Goal: Communication & Community: Ask a question

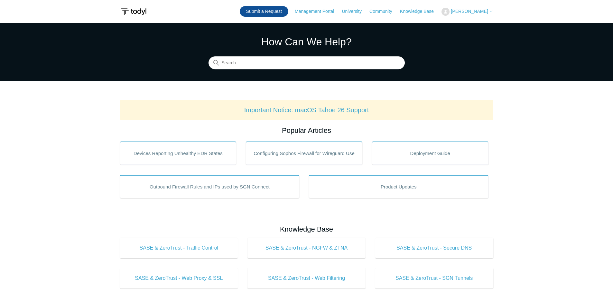
click at [279, 9] on link "Submit a Request" at bounding box center [264, 11] width 49 height 11
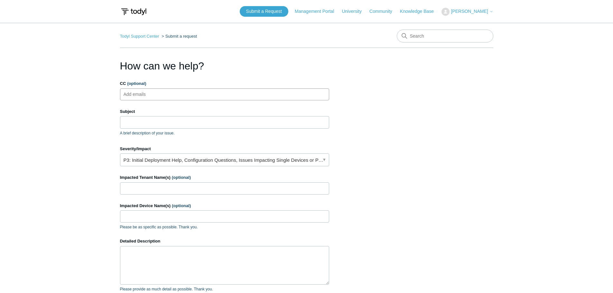
click at [159, 90] on input "CC (optional)" at bounding box center [140, 95] width 38 height 10
click at [148, 126] on input "Subject" at bounding box center [224, 122] width 209 height 12
click at [147, 97] on input "CC (optional)" at bounding box center [140, 95] width 38 height 10
type input "techteam@netwatch.cc"
type input "SGN client stuck at "gathering information""
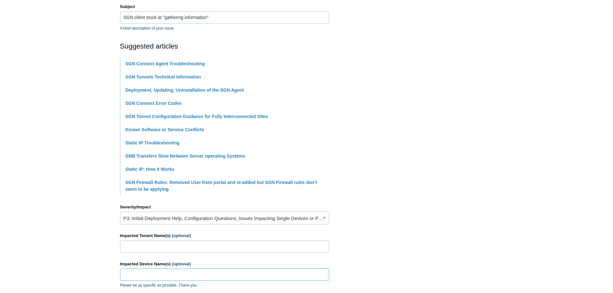
scroll to position [105, 0]
click at [200, 217] on link "P3: Initial Deployment Help, Configuration Questions, Issues Impacting Single D…" at bounding box center [224, 218] width 209 height 13
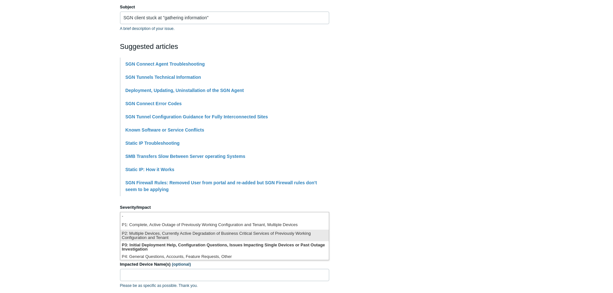
click at [175, 239] on li "P2: Multiple Devices, Currently Active Degradation of Business Critical Service…" at bounding box center [224, 236] width 209 height 12
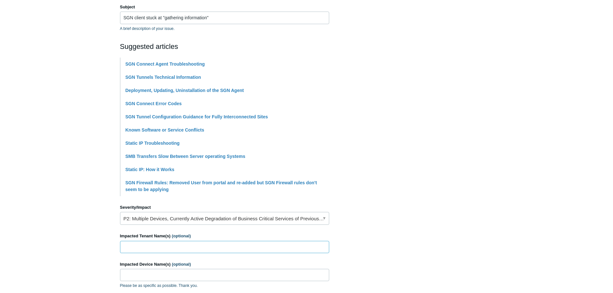
click at [165, 246] on input "Impacted Tenant Name(s) (optional)" at bounding box center [224, 247] width 209 height 12
type input "Aero Electronics"
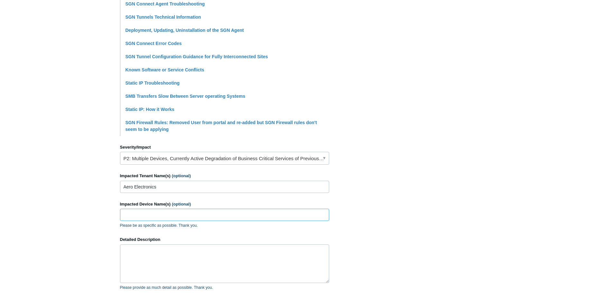
scroll to position [169, 0]
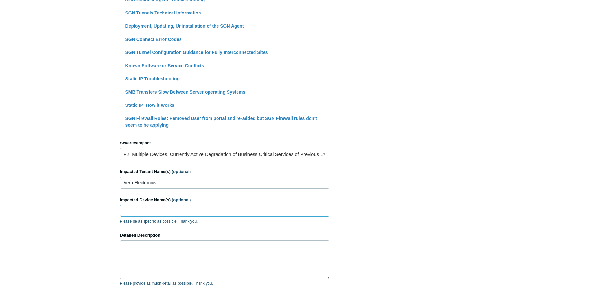
click at [171, 211] on input "Impacted Device Name(s) (optional)" at bounding box center [224, 211] width 209 height 12
type input "DESKTOP-8MLVTPG"
click at [161, 262] on textarea "Detailed Description" at bounding box center [224, 260] width 209 height 39
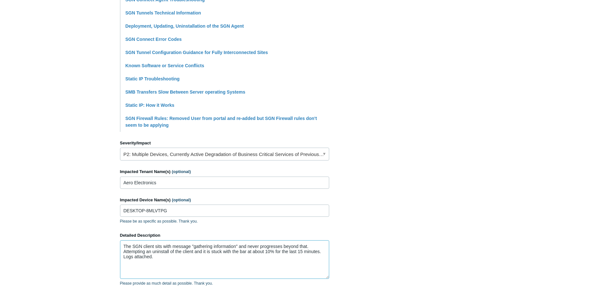
scroll to position [262, 0]
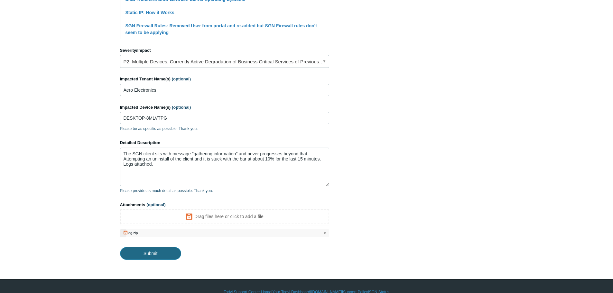
click at [160, 253] on input "Submit" at bounding box center [150, 253] width 61 height 13
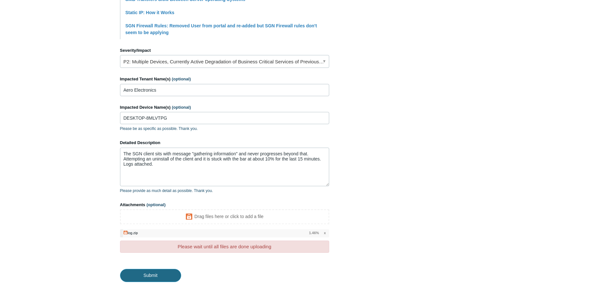
click at [154, 273] on input "Submit" at bounding box center [150, 275] width 61 height 13
click at [375, 214] on section "How can we help? CC (optional) techteam@netwatch.cc Subject SGN client stuck at…" at bounding box center [306, 39] width 373 height 485
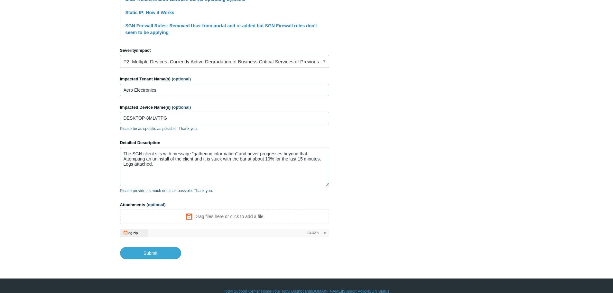
click at [40, 47] on main "Todyl Support Center Submit a request How can we help? CC (optional) techteam@n…" at bounding box center [306, 10] width 613 height 498
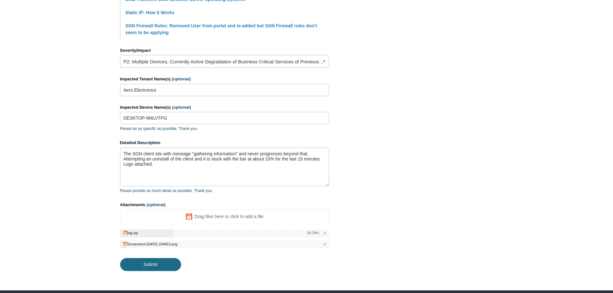
click at [151, 260] on input "Submit" at bounding box center [150, 264] width 61 height 13
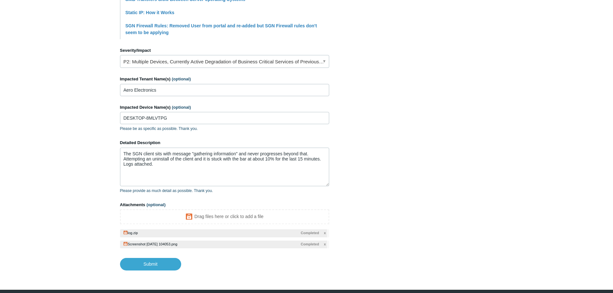
click at [48, 129] on main "Todyl Support Center Submit a request How can we help? CC (optional) techteam@n…" at bounding box center [306, 16] width 613 height 510
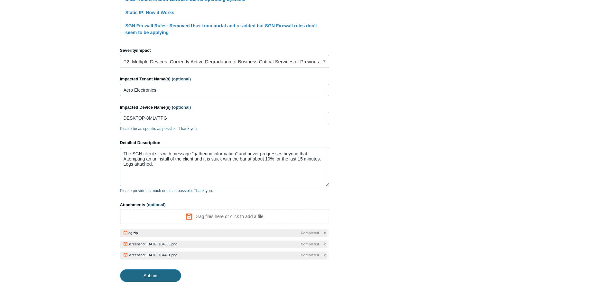
click at [155, 272] on input "Submit" at bounding box center [150, 275] width 61 height 13
type textarea "The SGN client sits with message "gathering information" and never progresses b…"
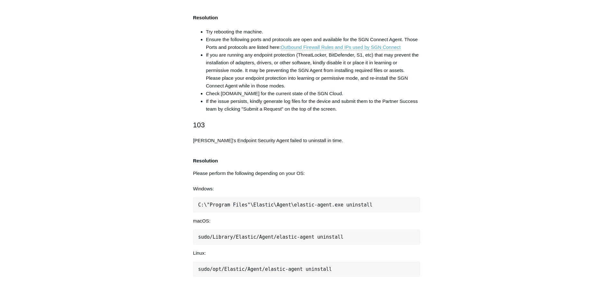
scroll to position [483, 0]
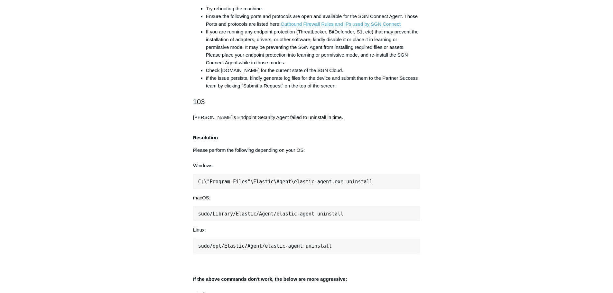
click at [331, 267] on h2 at bounding box center [306, 264] width 227 height 11
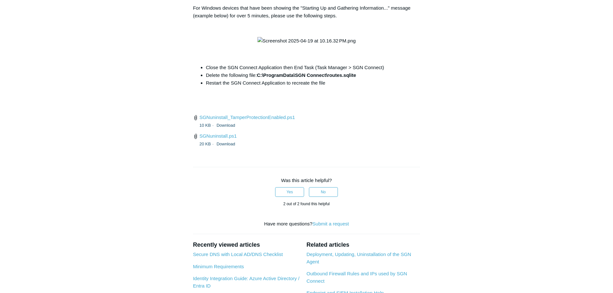
scroll to position [2451, 0]
drag, startPoint x: 259, startPoint y: 175, endPoint x: 329, endPoint y: 174, distance: 69.9
click at [329, 78] on strong "C:\ProgramData\SGN Connect\routes.sqlite" at bounding box center [306, 74] width 99 height 5
copy strong "C:\ProgramData\SGN Connect\"
click at [410, 44] on p at bounding box center [306, 41] width 227 height 8
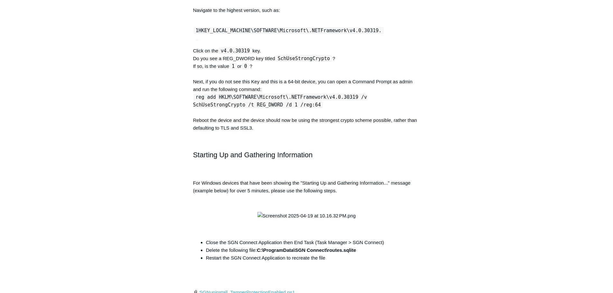
scroll to position [2226, 0]
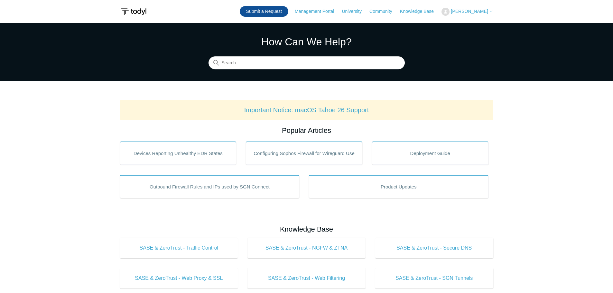
click at [276, 13] on link "Submit a Request" at bounding box center [264, 11] width 49 height 11
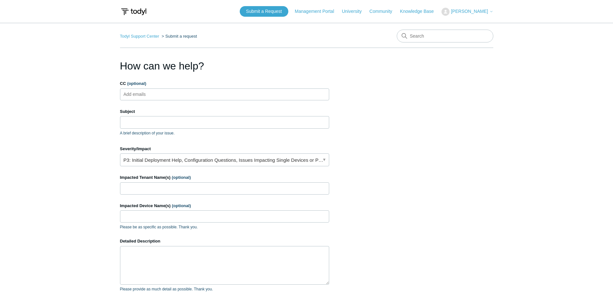
click at [35, 108] on main "Todyl Support Center Submit a request How can we help? CC (optional) Add emails…" at bounding box center [306, 189] width 613 height 332
click at [142, 93] on input "CC (optional)" at bounding box center [140, 95] width 38 height 10
click at [137, 120] on input "Subject" at bounding box center [224, 122] width 209 height 12
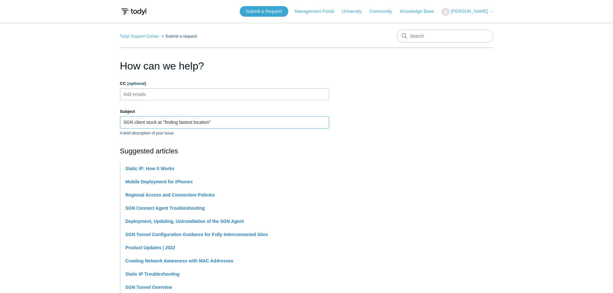
type input "SGN client stuck at "finding fastest location""
click at [145, 97] on input "CC (optional)" at bounding box center [140, 95] width 38 height 10
type input "[EMAIL_ADDRESS][DOMAIN_NAME]"
click at [445, 122] on section "How can we help? CC (optional) techteam@netwatch.cc Subject SGN client stuck at…" at bounding box center [306, 284] width 373 height 453
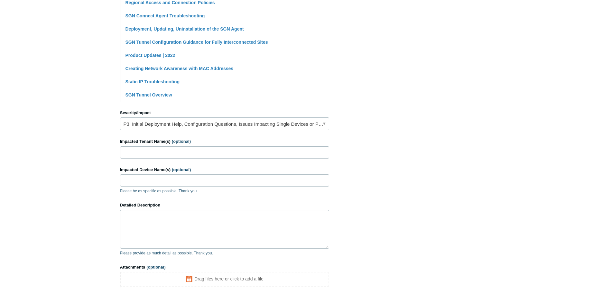
scroll to position [193, 0]
click at [163, 154] on input "Impacted Tenant Name(s) (optional)" at bounding box center [224, 152] width 209 height 12
type input "Applied Ecology"
type input "AEI-DESKTOP30"
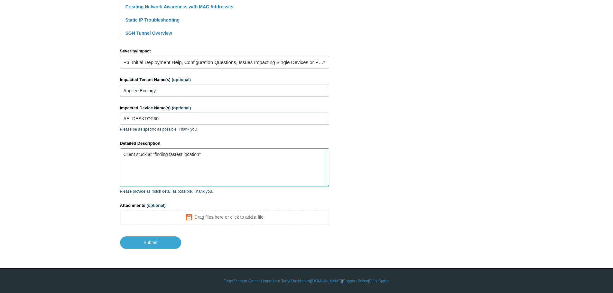
scroll to position [255, 0]
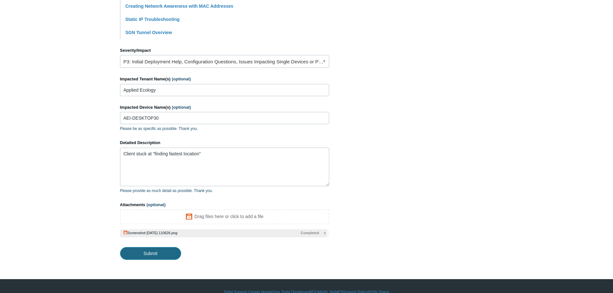
click at [157, 250] on input "Submit" at bounding box center [150, 253] width 61 height 13
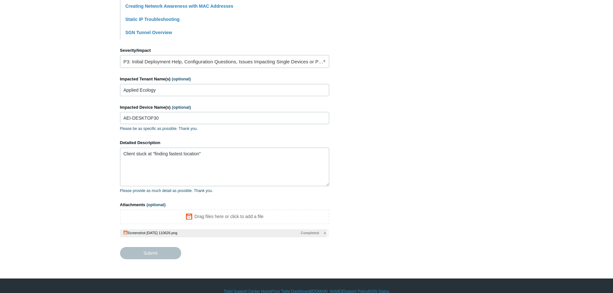
type textarea "Client stuck at "finding fastest location" This ticket includes a secure attach…"
